Goal: Find specific page/section: Find specific page/section

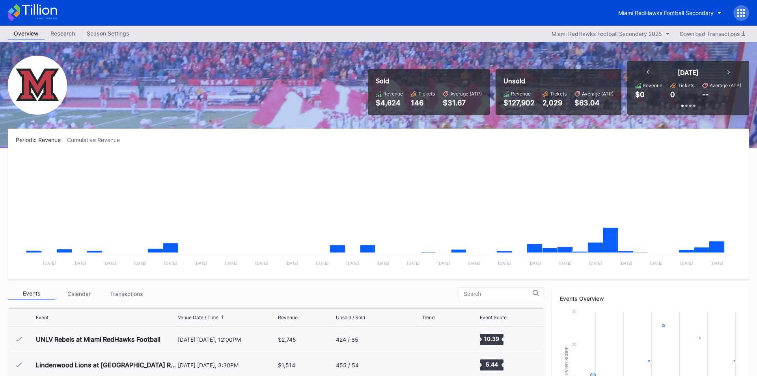
click at [623, 12] on div "Miami RedHawks Football Secondary" at bounding box center [665, 12] width 95 height 7
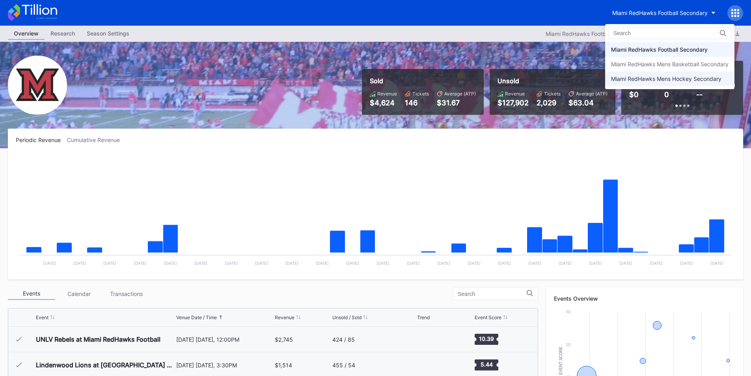
click at [621, 72] on div "Miami RedHawks Mens Hockey Secondary" at bounding box center [669, 78] width 129 height 15
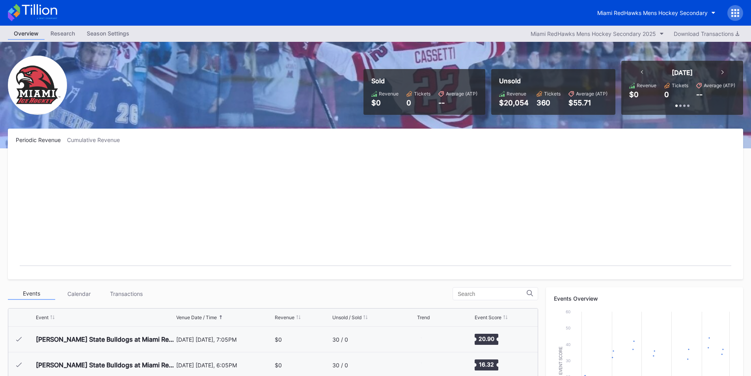
scroll to position [51, 0]
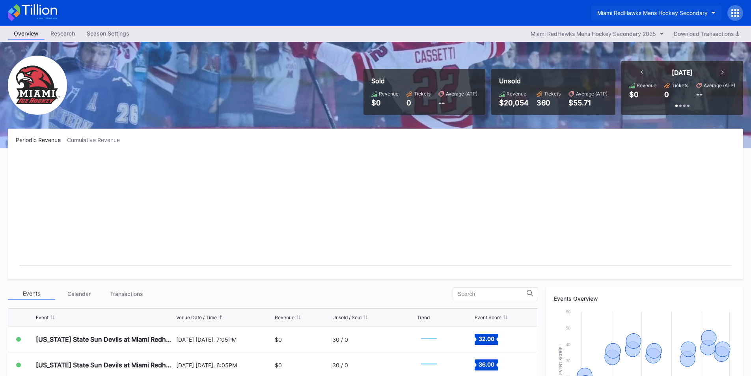
click at [654, 17] on button "Miami RedHawks Mens Hockey Secondary" at bounding box center [656, 13] width 130 height 15
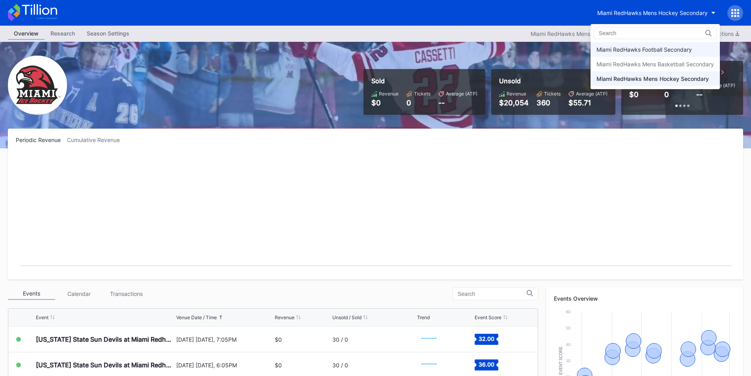
click at [650, 44] on div "Miami RedHawks Football Secondary" at bounding box center [655, 49] width 129 height 15
